Goal: Task Accomplishment & Management: Use online tool/utility

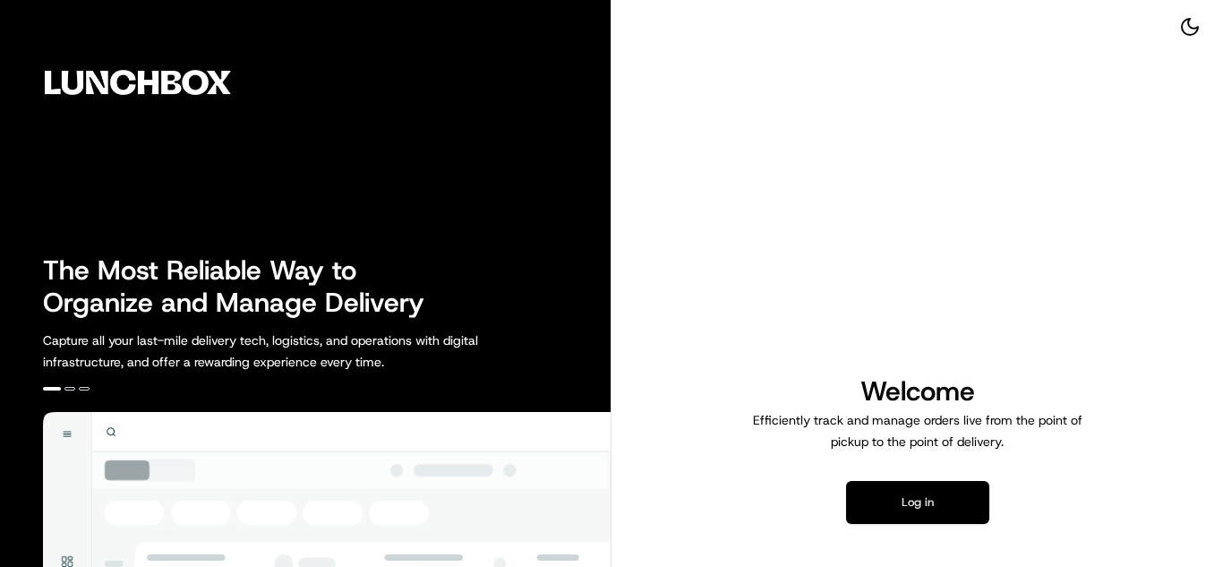
click at [884, 513] on button "Log in" at bounding box center [917, 502] width 143 height 43
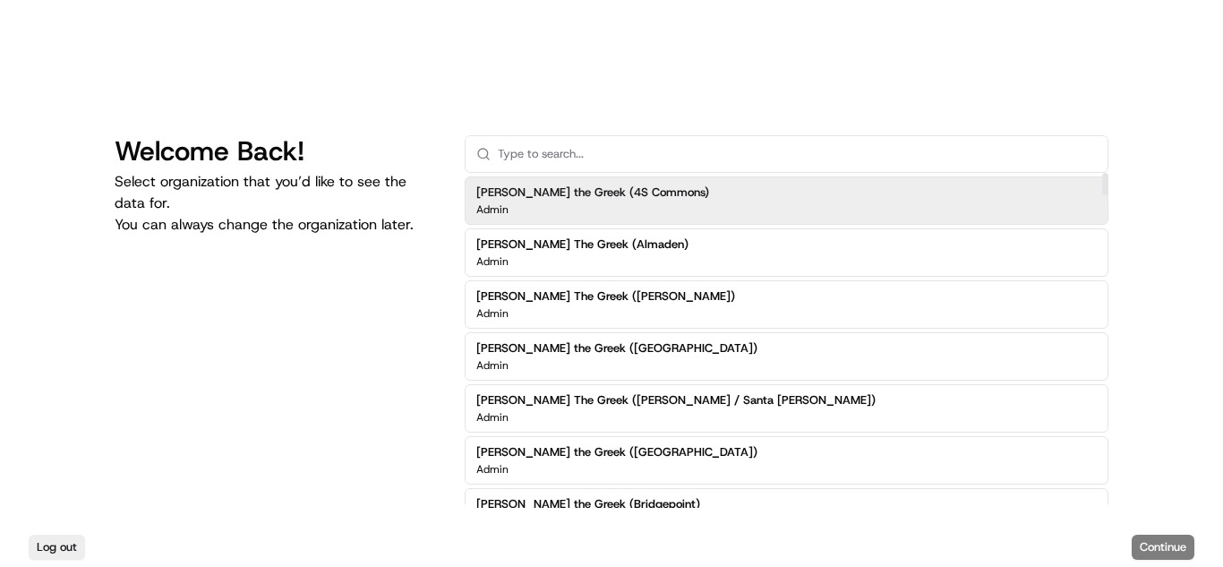
click at [582, 159] on input "text" at bounding box center [797, 154] width 599 height 36
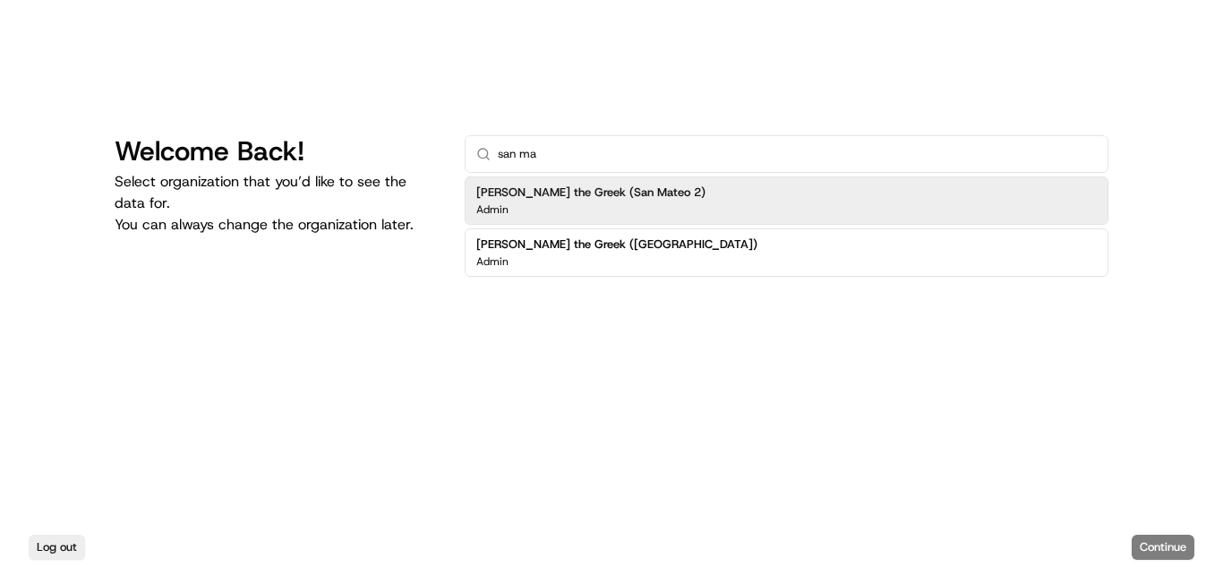
type input "san ma"
click at [597, 218] on div "[PERSON_NAME] the Greek (San Mateo 2) Admin" at bounding box center [787, 200] width 644 height 48
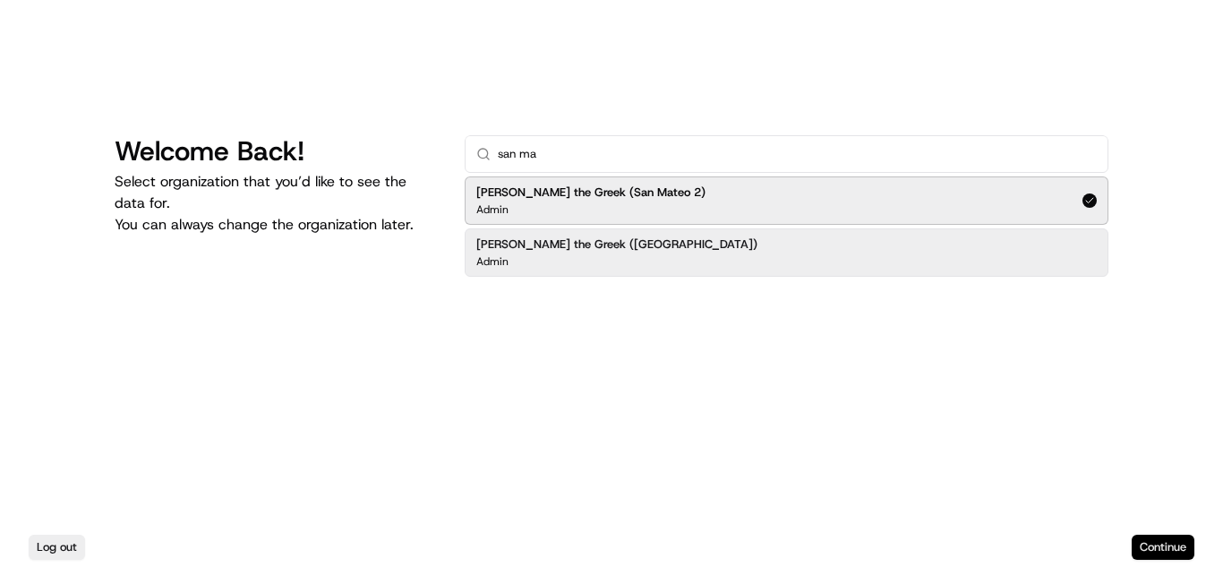
click at [1152, 547] on button "Continue" at bounding box center [1163, 546] width 63 height 25
